Goal: Download file/media

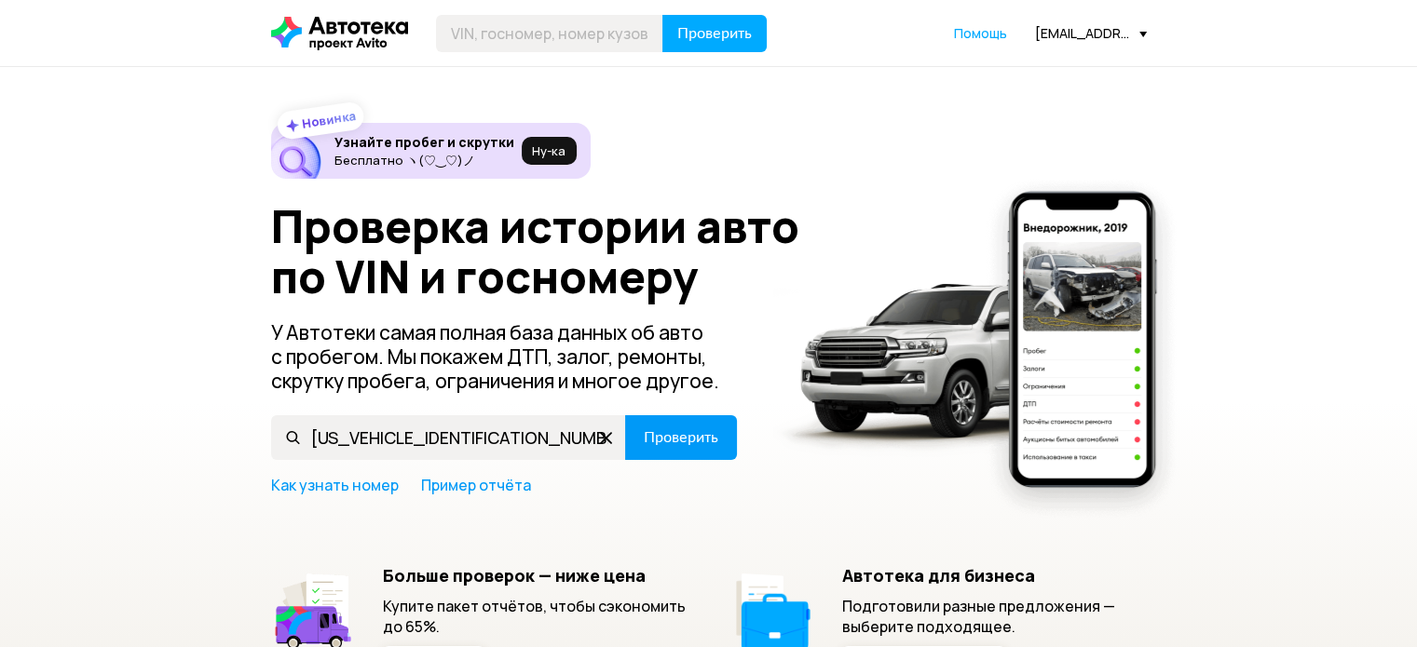
type input "[US_VEHICLE_IDENTIFICATION_NUMBER]"
click at [651, 441] on span "Проверить" at bounding box center [681, 437] width 75 height 15
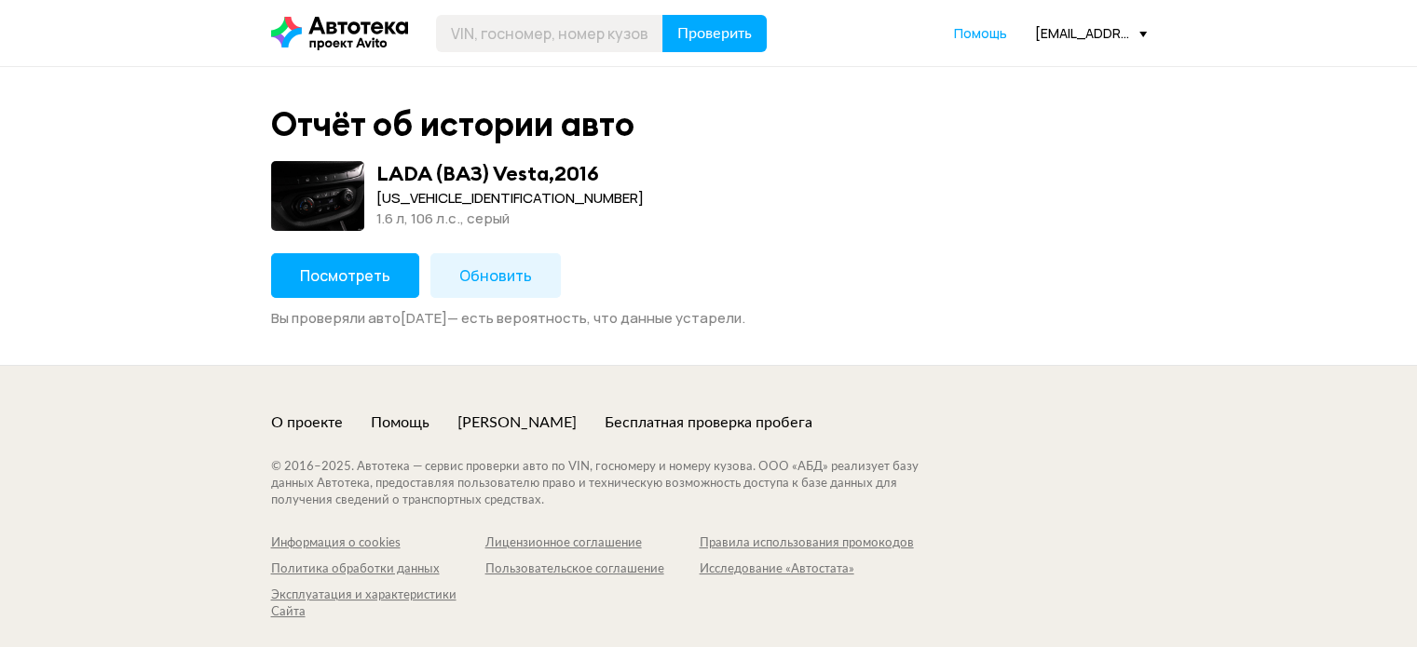
click at [483, 277] on span "Обновить" at bounding box center [495, 275] width 73 height 20
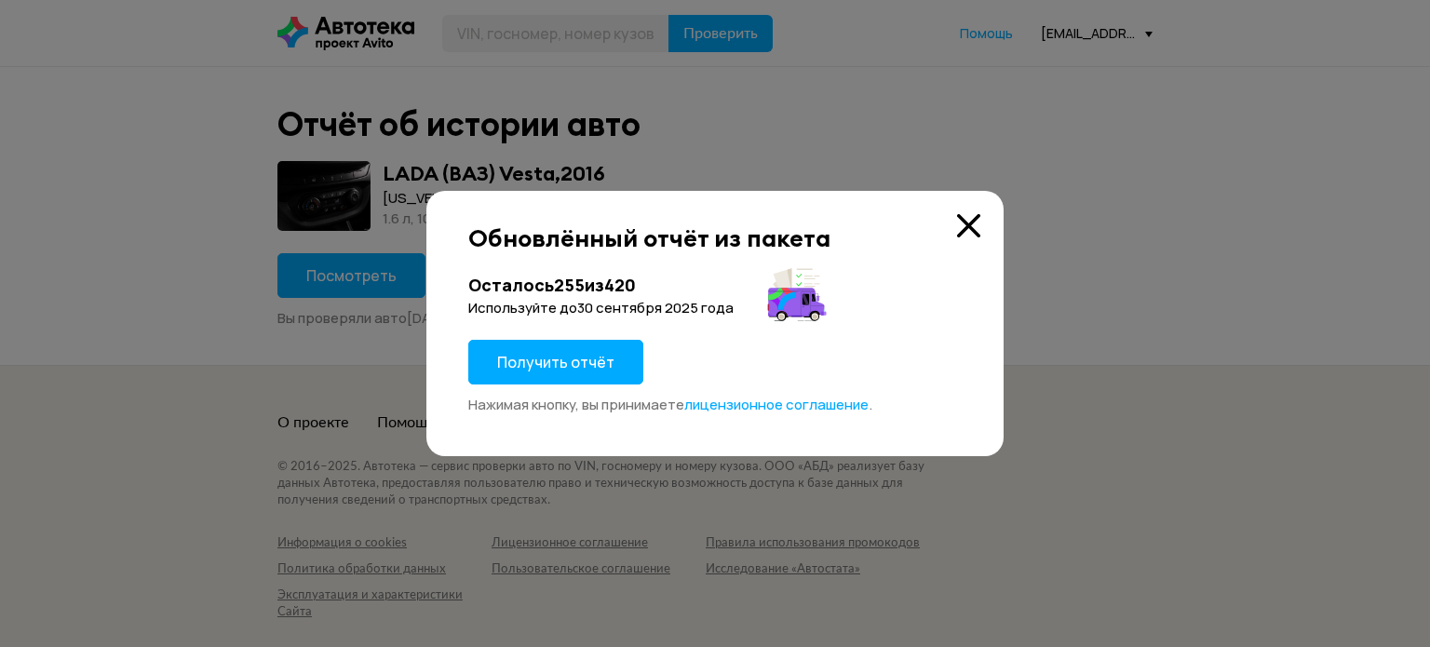
click at [536, 352] on span "Получить отчёт" at bounding box center [555, 362] width 117 height 20
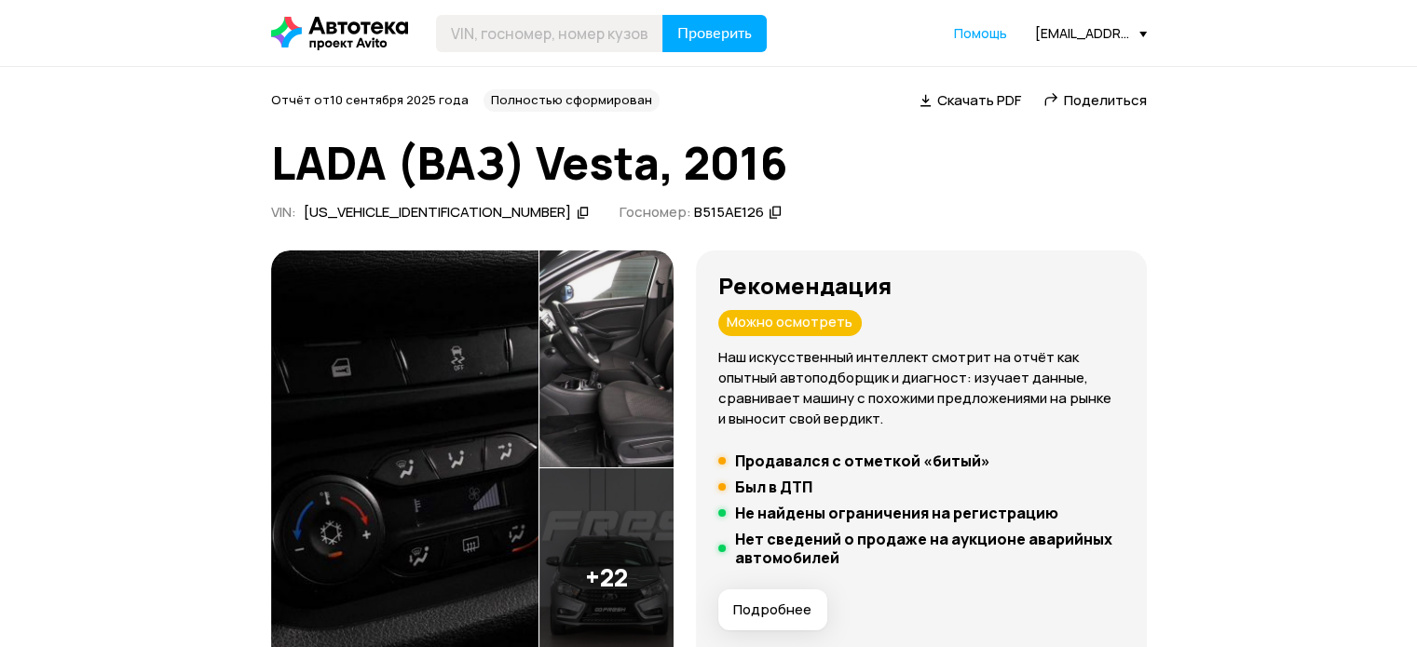
click at [969, 99] on span "Скачать PDF" at bounding box center [979, 100] width 84 height 20
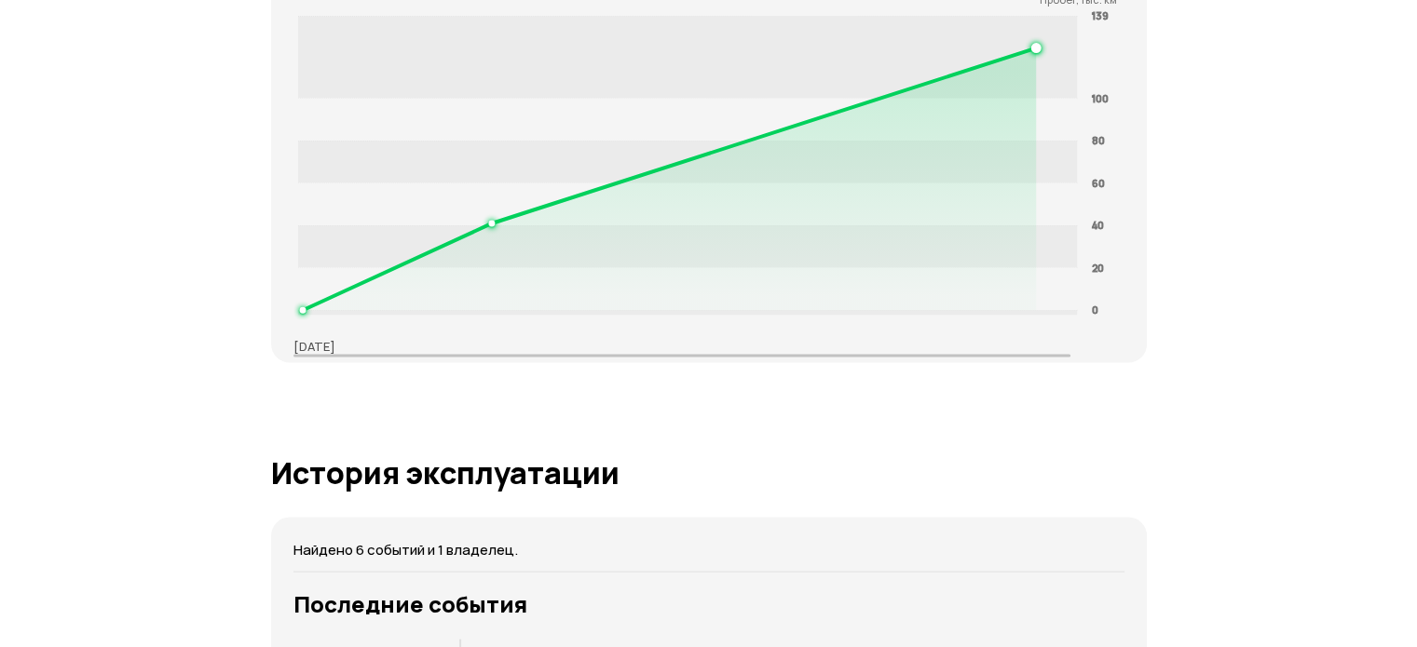
scroll to position [4098, 0]
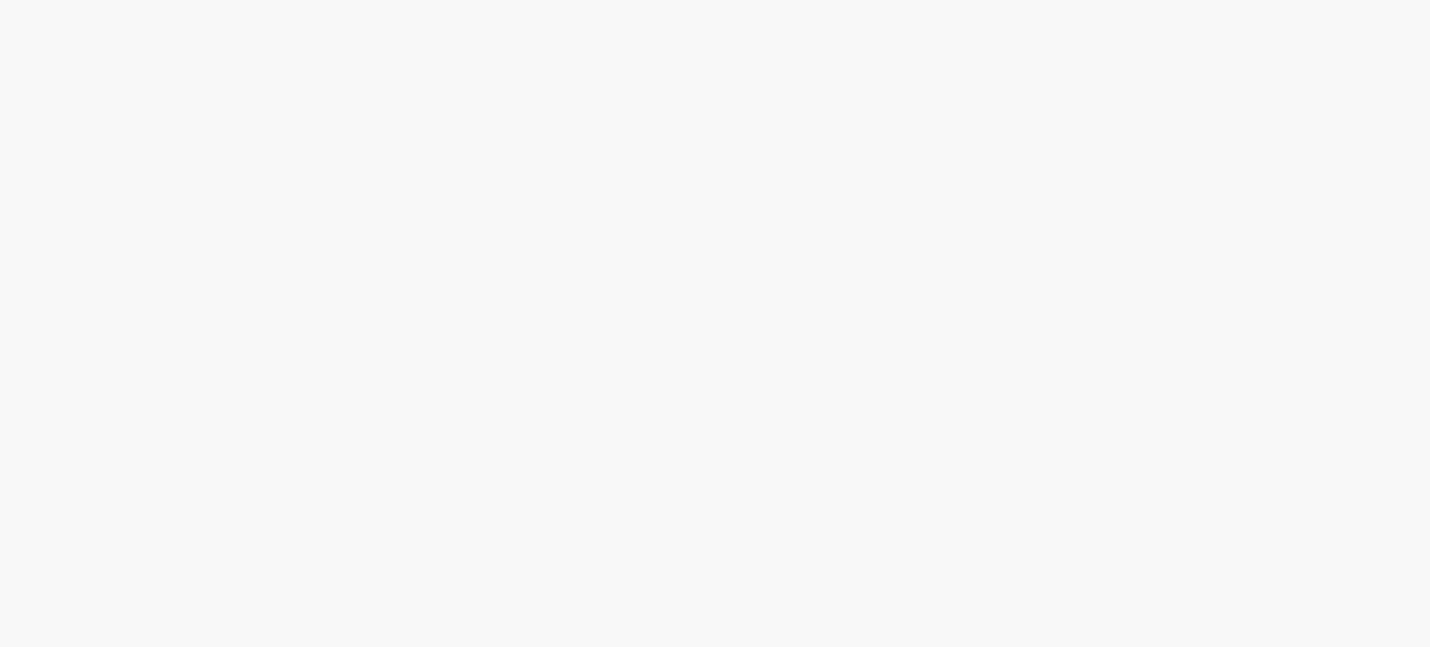
click at [713, 0] on html at bounding box center [715, 0] width 1430 height 0
